Goal: Task Accomplishment & Management: Manage account settings

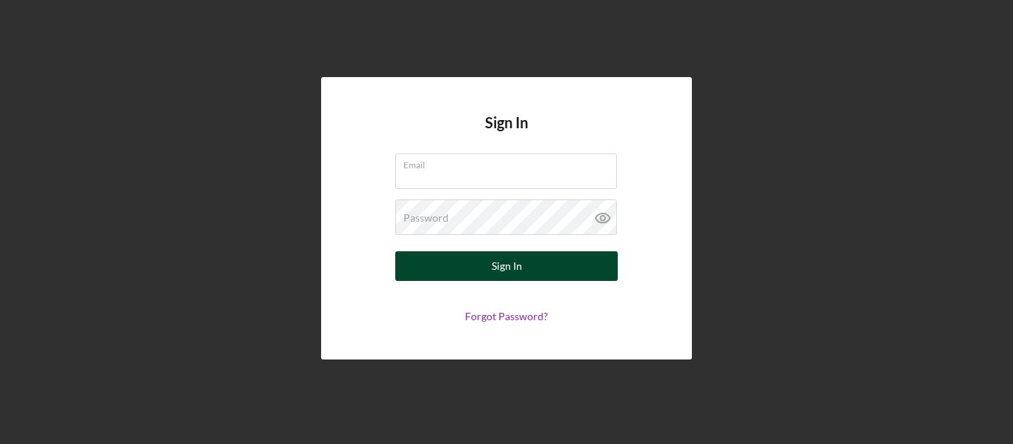
type input "[EMAIL_ADDRESS][DOMAIN_NAME]"
click at [503, 267] on div "Sign In" at bounding box center [506, 266] width 30 height 30
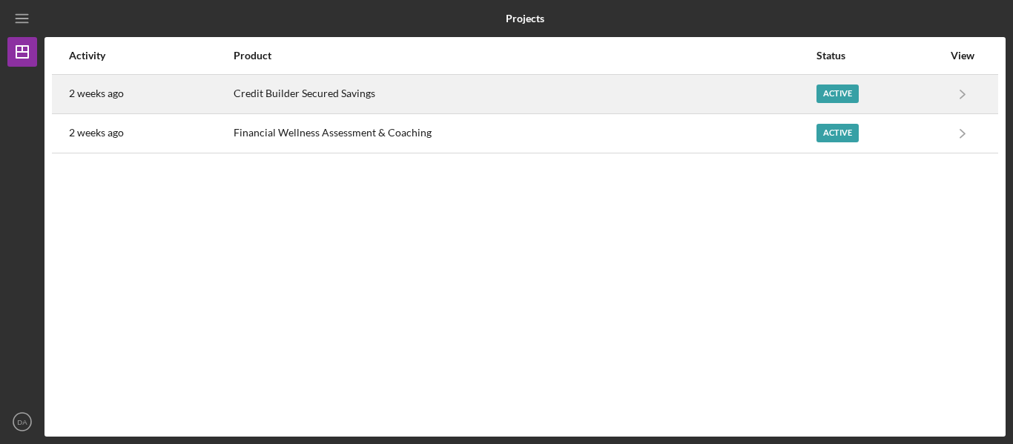
click at [845, 89] on div "Active" at bounding box center [837, 94] width 42 height 19
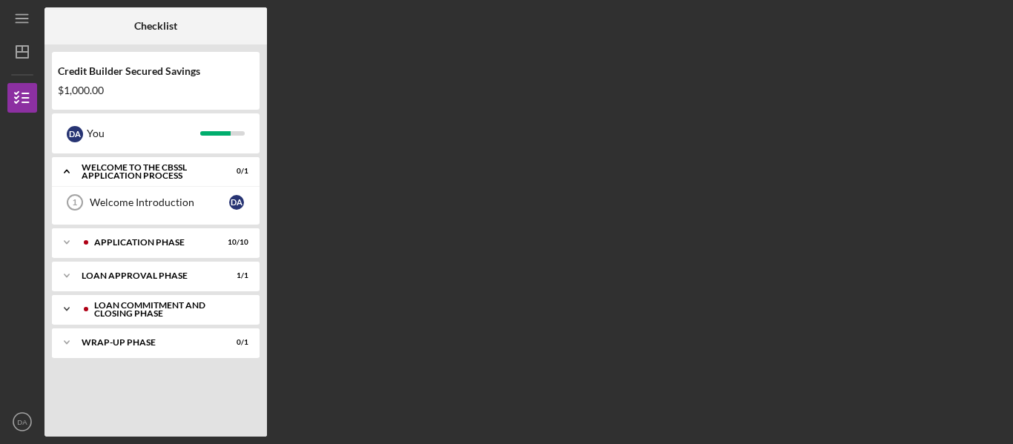
click at [176, 307] on div "Loan Commitment and Closing Phase" at bounding box center [167, 309] width 147 height 17
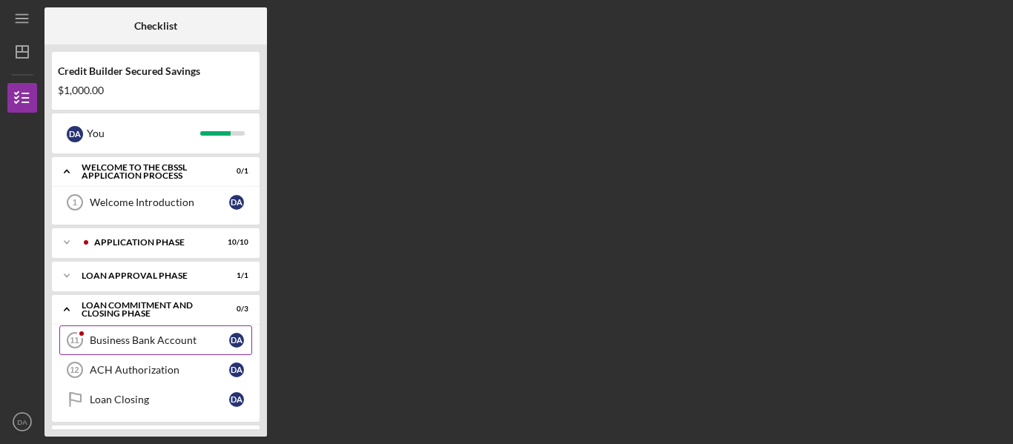
click at [172, 339] on div "Business Bank Account" at bounding box center [159, 340] width 139 height 12
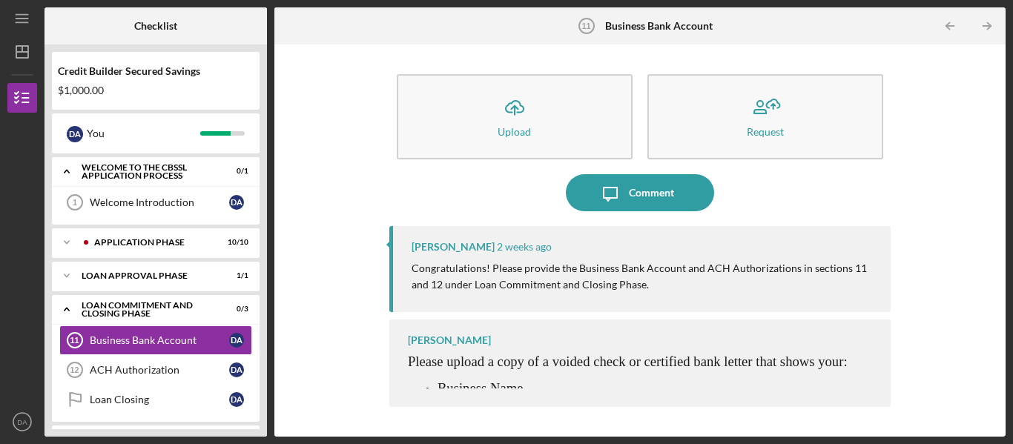
click at [282, 364] on div "Icon/Upload Upload Request Icon/Message Comment [PERSON_NAME] [DATE] Congratula…" at bounding box center [640, 240] width 716 height 377
click at [24, 17] on icon "Icon/Menu" at bounding box center [22, 18] width 33 height 33
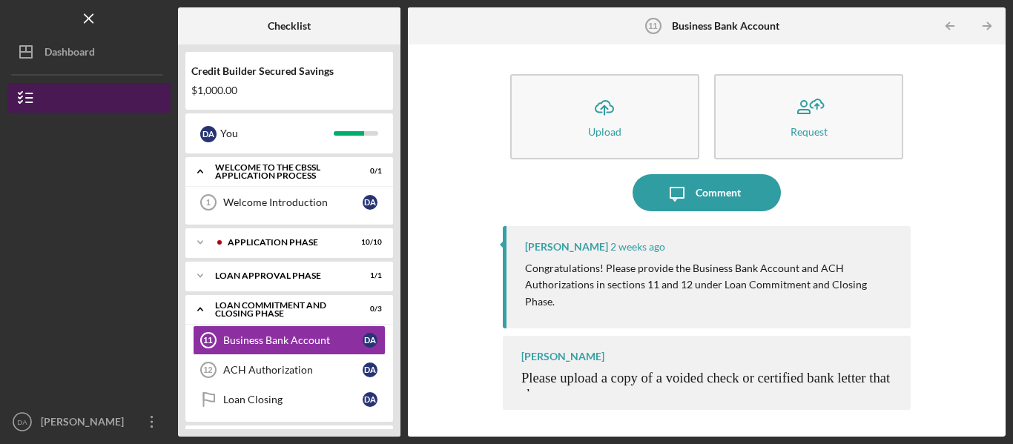
click at [69, 91] on button "Credit Builder Secured Savings" at bounding box center [88, 98] width 163 height 30
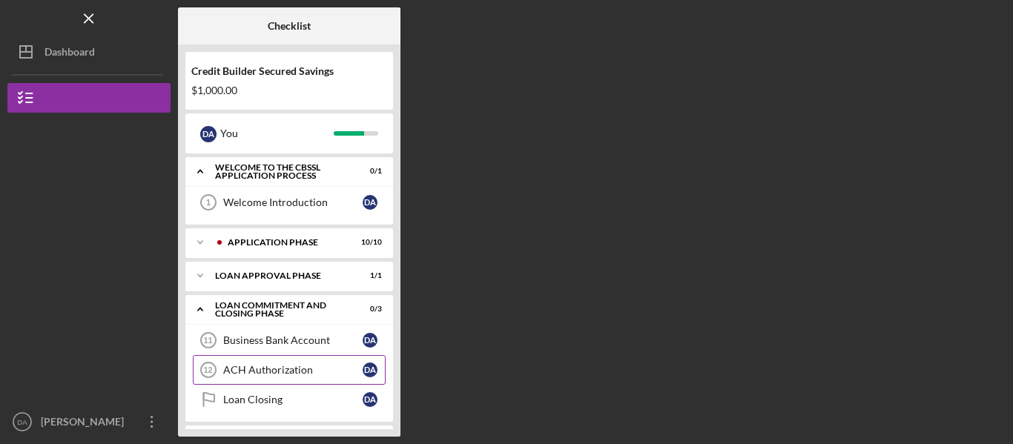
click at [317, 369] on div "ACH Authorization" at bounding box center [292, 370] width 139 height 12
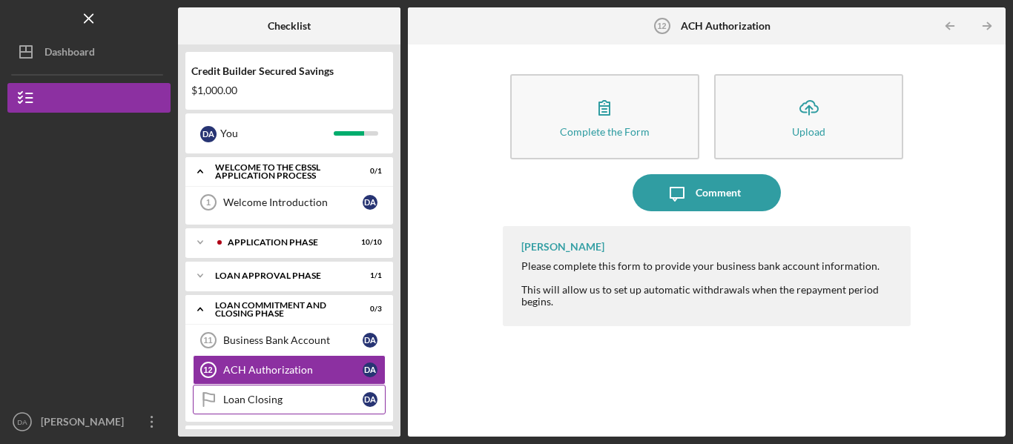
click at [295, 402] on div "Loan Closing" at bounding box center [292, 400] width 139 height 12
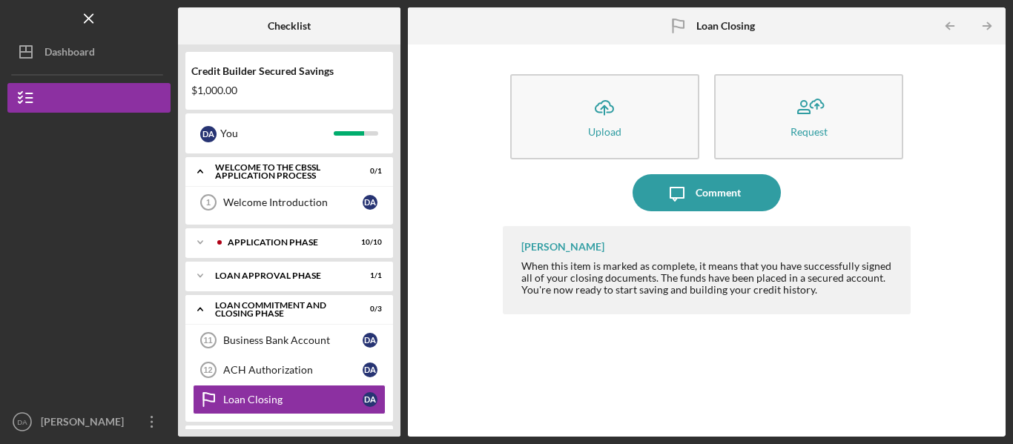
click at [444, 365] on div "Icon/Upload Upload Request Icon/Message Comment [PERSON_NAME] When this item is…" at bounding box center [706, 240] width 583 height 377
click at [219, 305] on div "Loan Commitment and Closing Phase" at bounding box center [294, 309] width 159 height 17
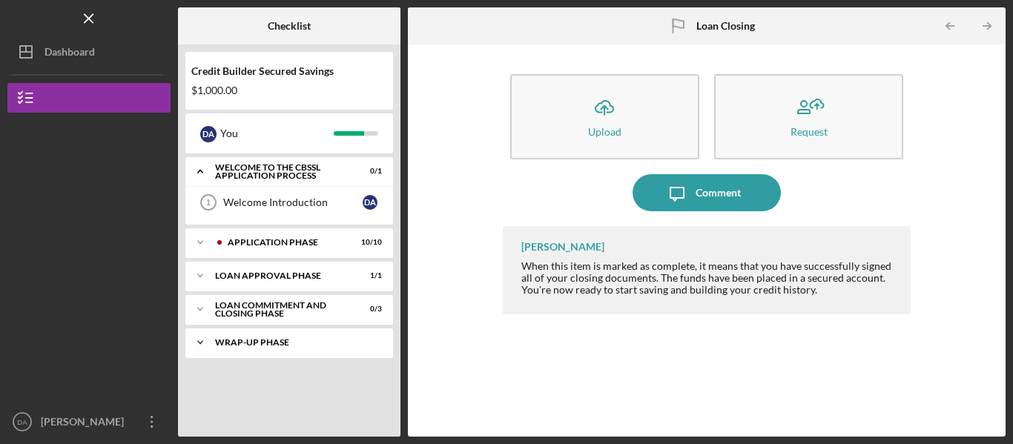
click at [256, 342] on div "Wrap-Up Phase" at bounding box center [294, 342] width 159 height 9
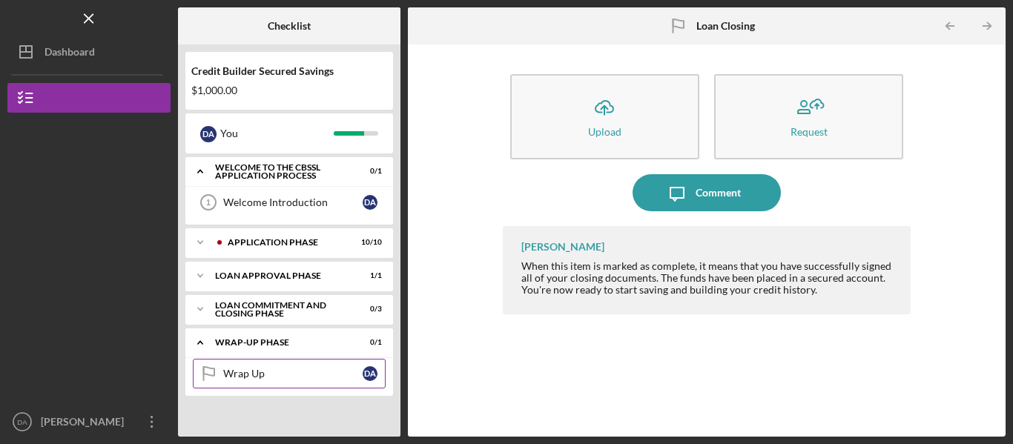
click at [258, 370] on div "Wrap Up" at bounding box center [292, 374] width 139 height 12
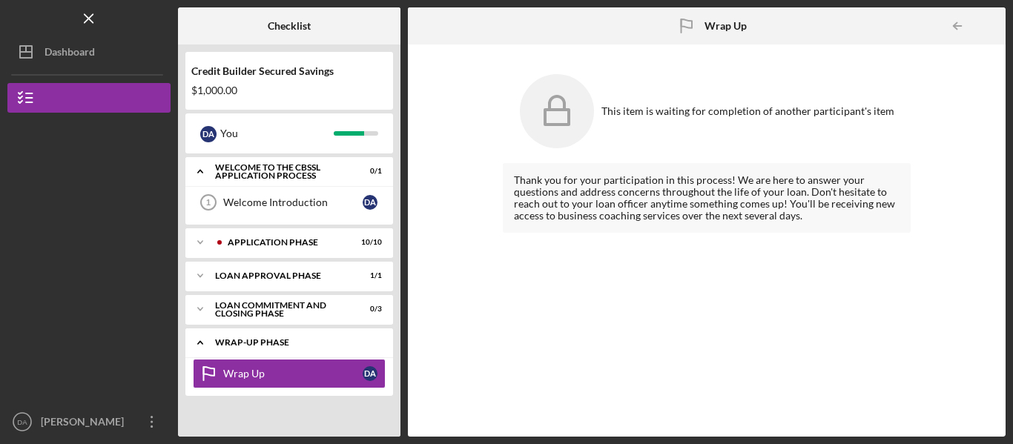
click at [391, 331] on div "Icon/Expander Wrap-Up Phase 0 / 1" at bounding box center [289, 343] width 208 height 30
